Goal: Information Seeking & Learning: Check status

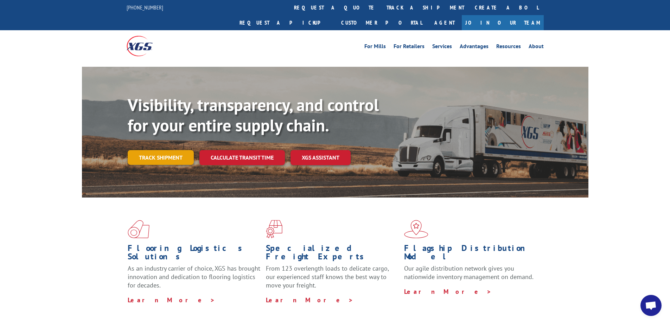
click at [169, 150] on link "Track shipment" at bounding box center [161, 157] width 66 height 15
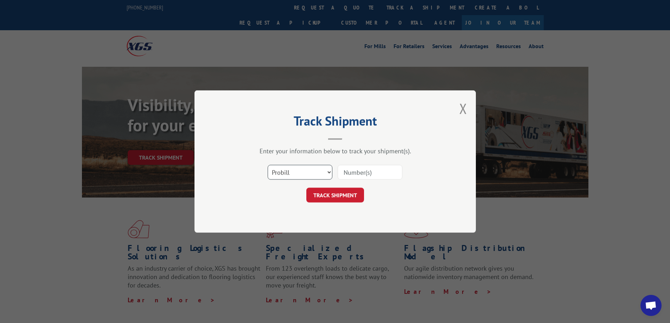
drag, startPoint x: 304, startPoint y: 170, endPoint x: 304, endPoint y: 176, distance: 6.7
click at [304, 170] on select "Select category... Probill BOL PO" at bounding box center [300, 172] width 65 height 15
select select "bol"
click at [268, 165] on select "Select category... Probill BOL PO" at bounding box center [300, 172] width 65 height 15
click at [351, 172] on input at bounding box center [370, 172] width 65 height 15
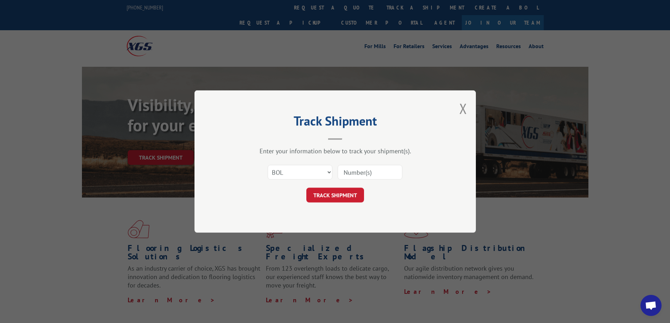
paste input "54395608"
type input "54395608"
click at [334, 194] on button "TRACK SHIPMENT" at bounding box center [336, 195] width 58 height 15
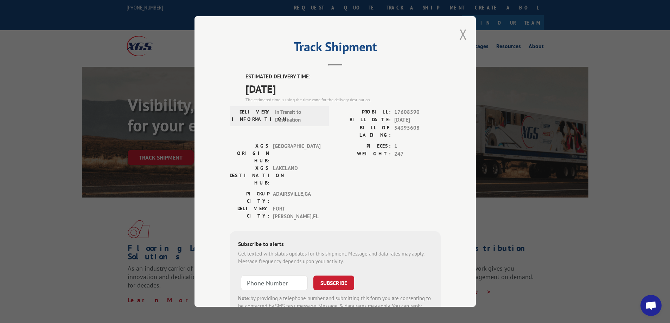
click at [461, 32] on button "Close modal" at bounding box center [464, 34] width 8 height 19
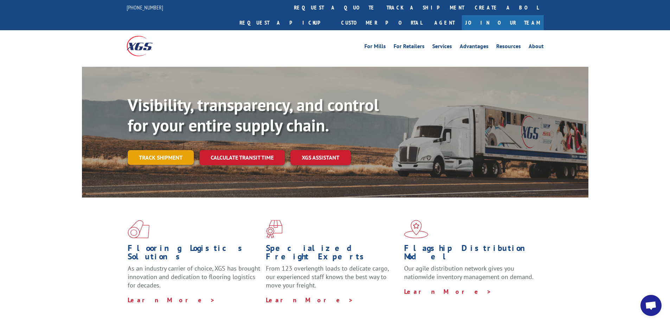
click at [156, 150] on link "Track shipment" at bounding box center [161, 157] width 66 height 15
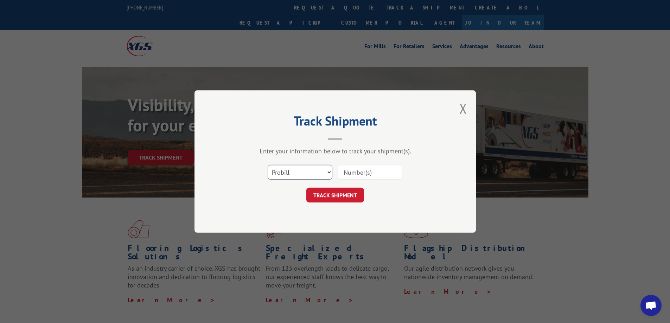
click at [305, 175] on select "Select category... Probill BOL PO" at bounding box center [300, 172] width 65 height 15
select select "bol"
click at [268, 165] on select "Select category... Probill BOL PO" at bounding box center [300, 172] width 65 height 15
click at [355, 169] on input at bounding box center [370, 172] width 65 height 15
paste input "6027184"
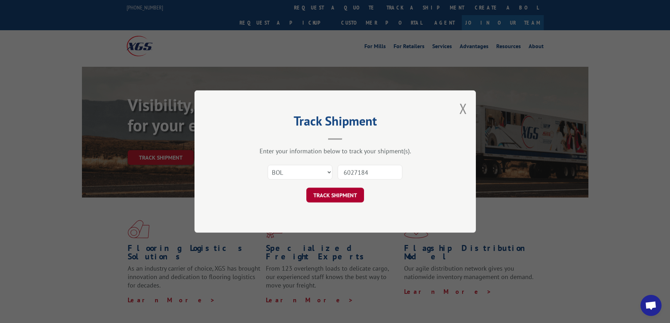
type input "6027184"
click at [327, 194] on button "TRACK SHIPMENT" at bounding box center [336, 195] width 58 height 15
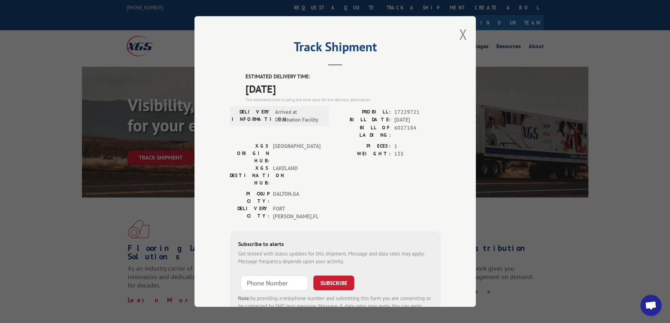
click at [456, 34] on div "Track Shipment ESTIMATED DELIVERY TIME: [DATE] The estimated time is using the …" at bounding box center [336, 161] width 282 height 291
click at [460, 30] on button "Close modal" at bounding box center [464, 34] width 8 height 19
